Goal: Transaction & Acquisition: Download file/media

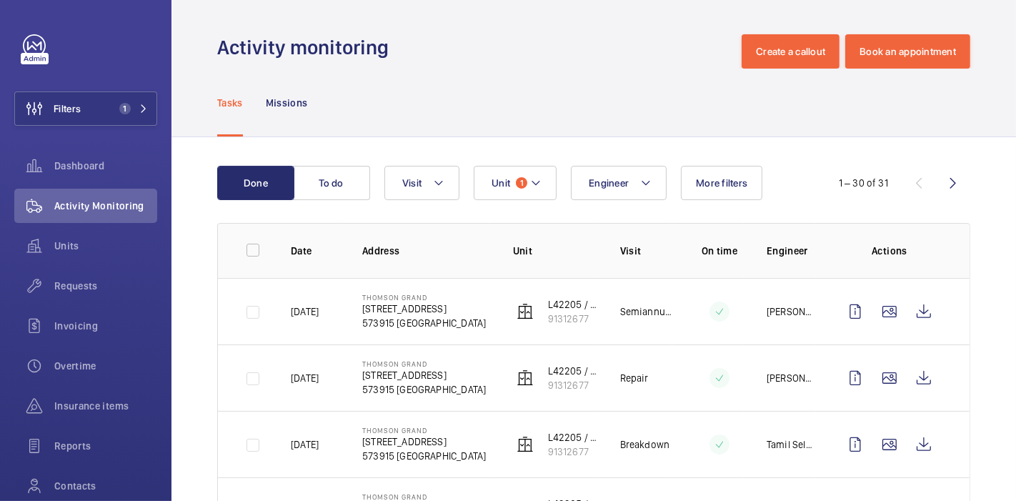
scroll to position [289, 0]
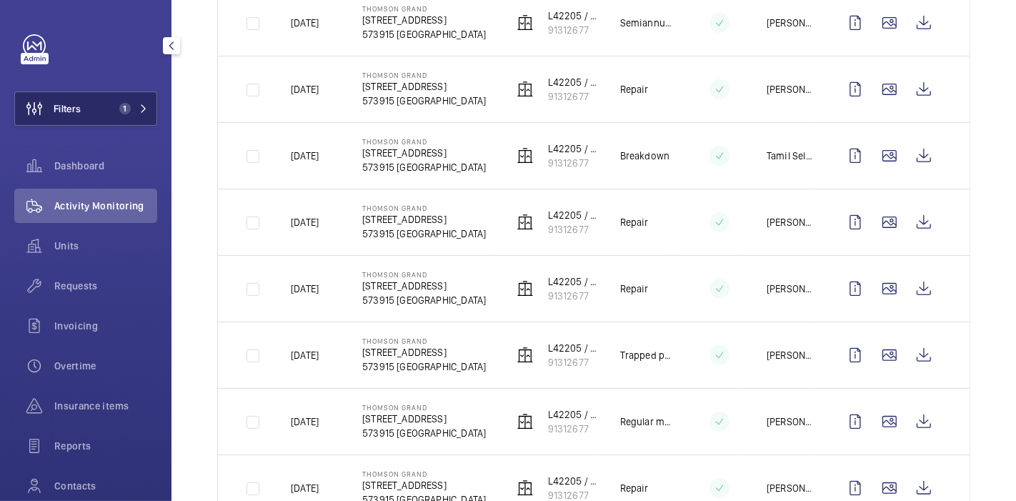
click at [79, 99] on span "Filters" at bounding box center [48, 108] width 66 height 34
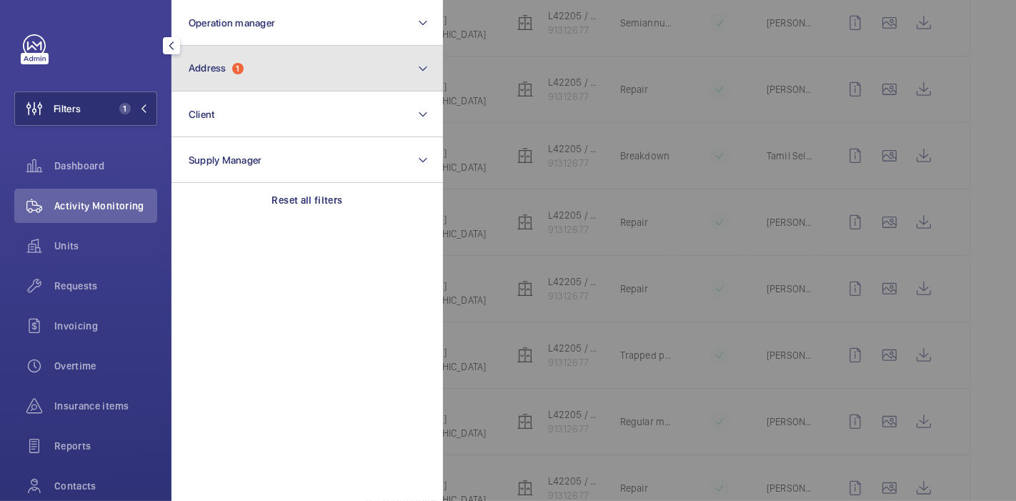
click at [265, 62] on button "Address 1" at bounding box center [307, 69] width 272 height 46
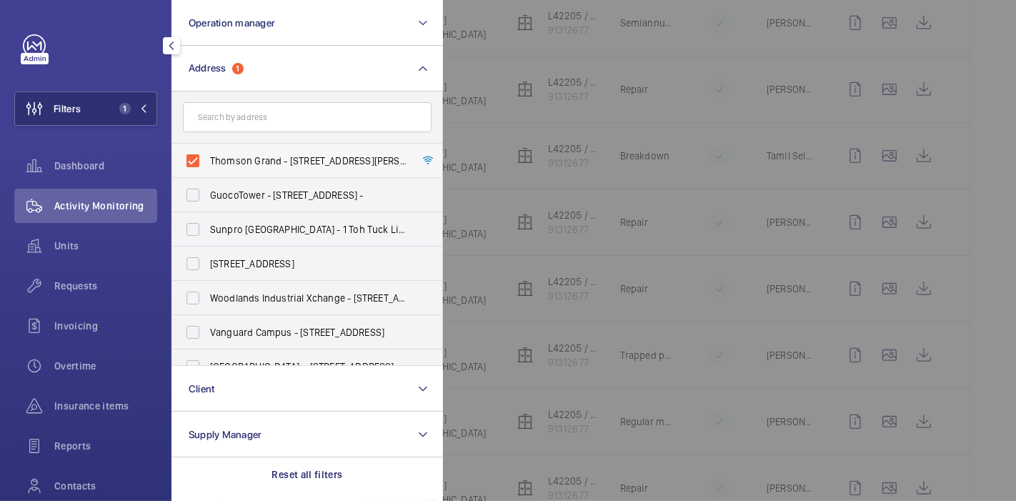
click at [192, 164] on label "Thomson Grand - [STREET_ADDRESS][PERSON_NAME]" at bounding box center [296, 161] width 249 height 34
click at [192, 164] on input "Thomson Grand - [STREET_ADDRESS][PERSON_NAME]" at bounding box center [193, 160] width 29 height 29
checkbox input "false"
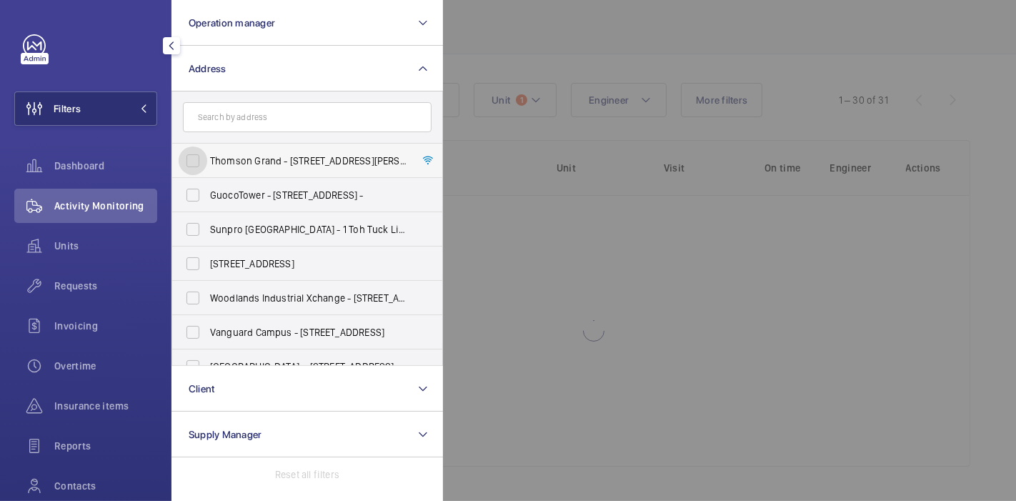
scroll to position [82, 0]
click at [234, 124] on input "text" at bounding box center [307, 117] width 249 height 30
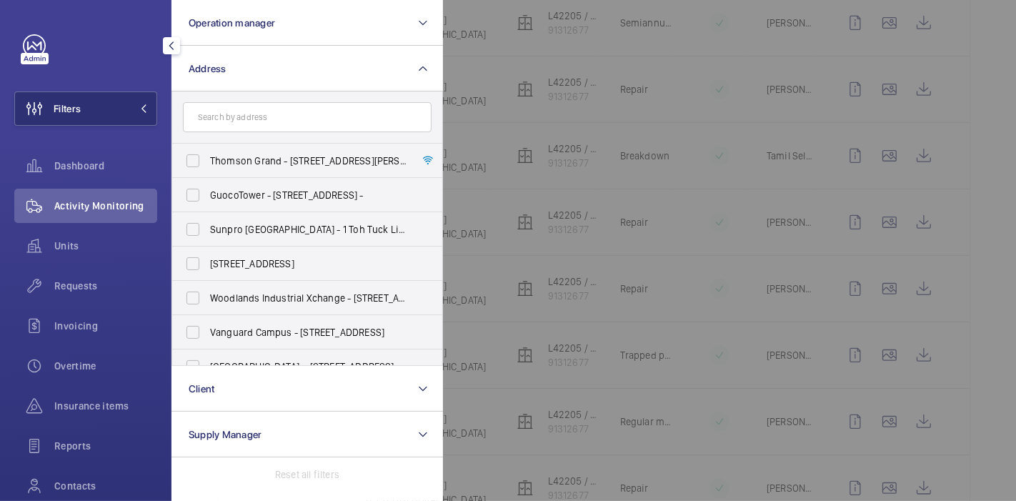
click at [992, 94] on div at bounding box center [951, 250] width 1016 height 501
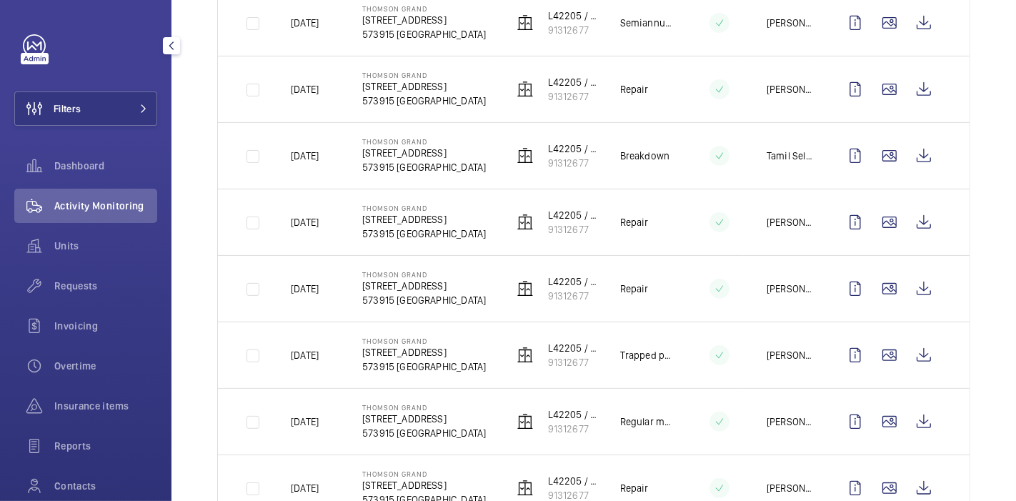
scroll to position [0, 0]
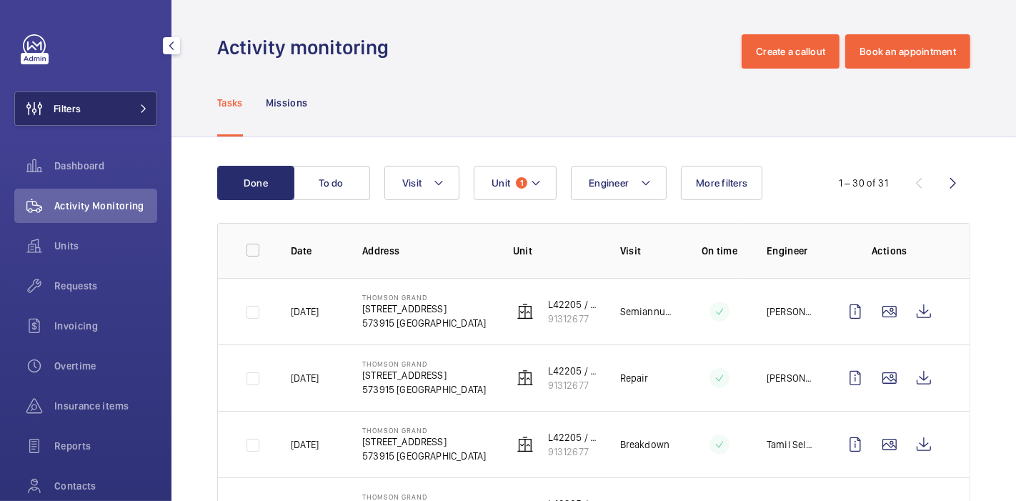
click at [131, 105] on span at bounding box center [139, 108] width 17 height 9
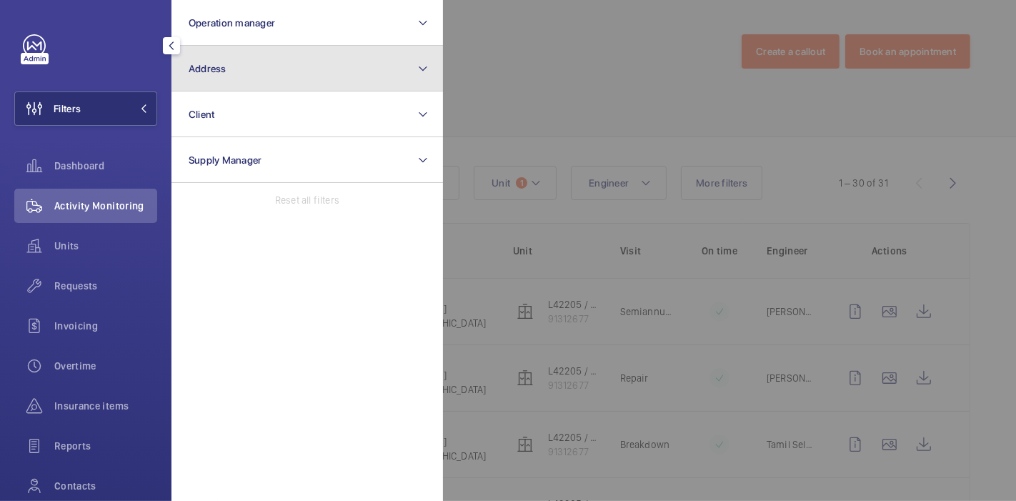
click at [243, 56] on button "Address" at bounding box center [307, 69] width 272 height 46
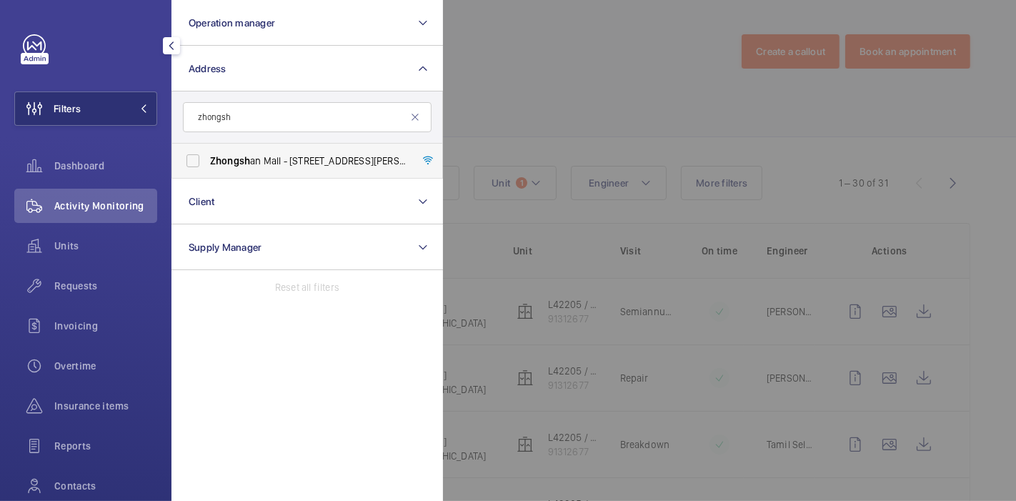
type input "zhongsh"
click at [197, 160] on label "Zhongsh an Mall - [STREET_ADDRESS][PERSON_NAME] -" at bounding box center [296, 161] width 249 height 34
click at [197, 160] on input "Zhongsh an Mall - [STREET_ADDRESS][PERSON_NAME] -" at bounding box center [193, 160] width 29 height 29
checkbox input "true"
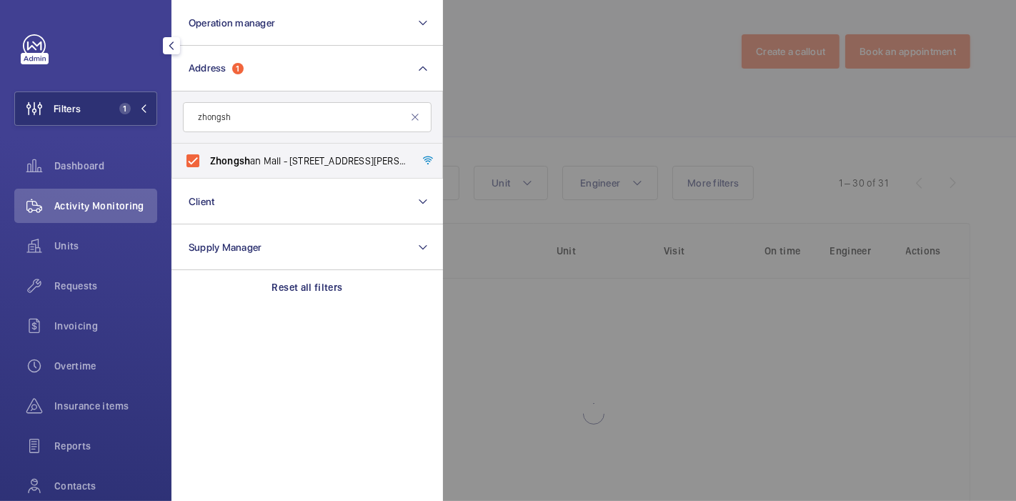
click at [544, 107] on div at bounding box center [951, 250] width 1016 height 501
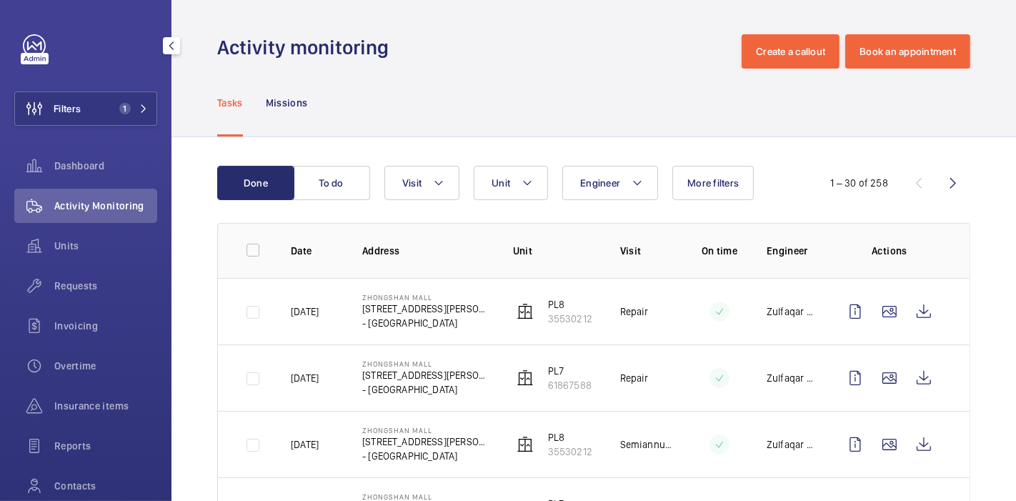
scroll to position [80, 0]
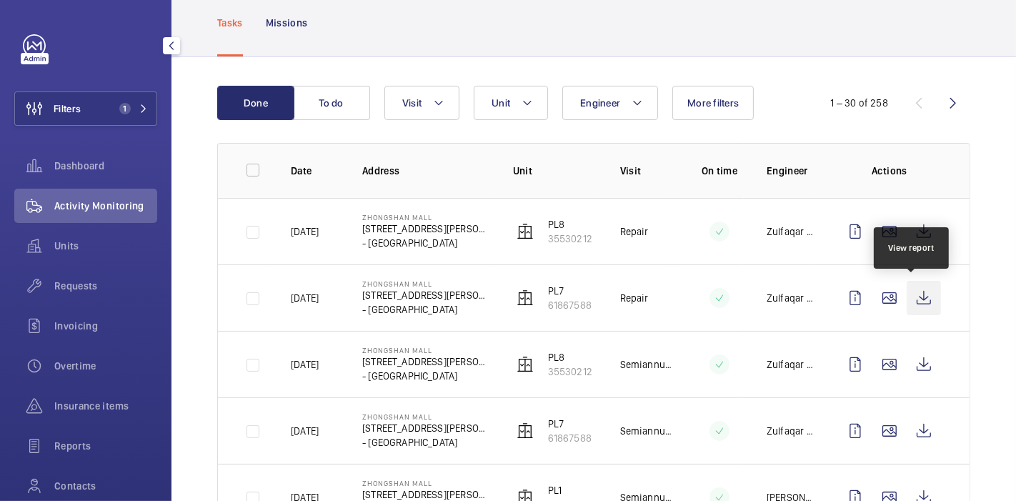
click at [907, 303] on wm-front-icon-button at bounding box center [924, 298] width 34 height 34
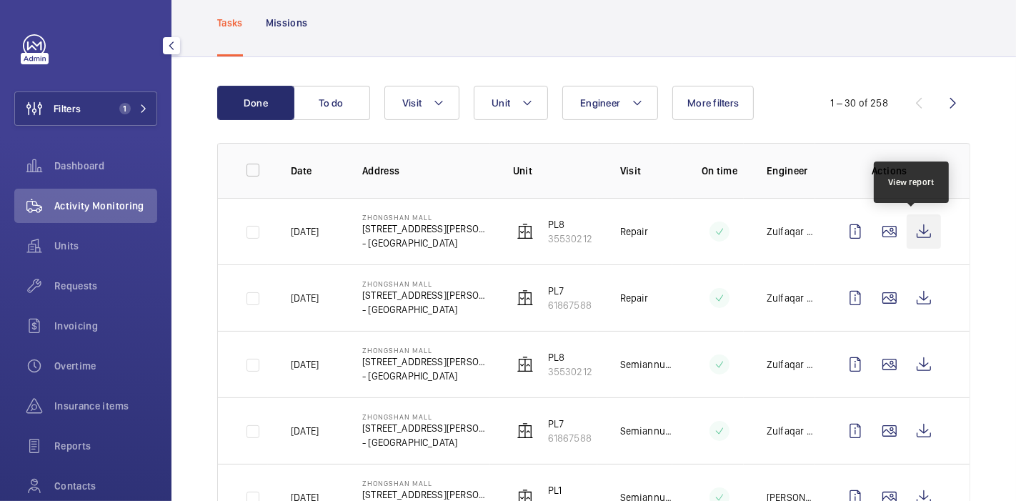
click at [921, 243] on wm-front-icon-button at bounding box center [924, 231] width 34 height 34
